Goal: Task Accomplishment & Management: Manage account settings

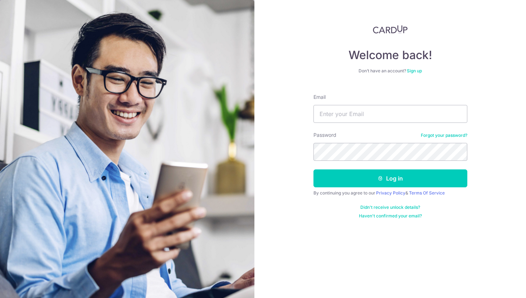
type input "[EMAIL_ADDRESS][DOMAIN_NAME]"
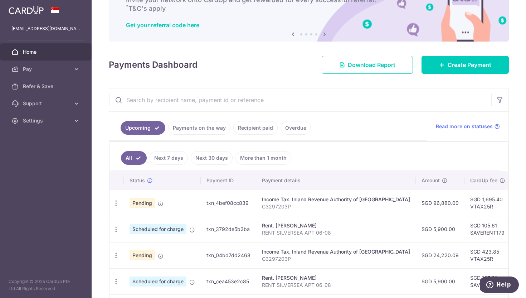
scroll to position [24, 0]
